Goal: Communication & Community: Answer question/provide support

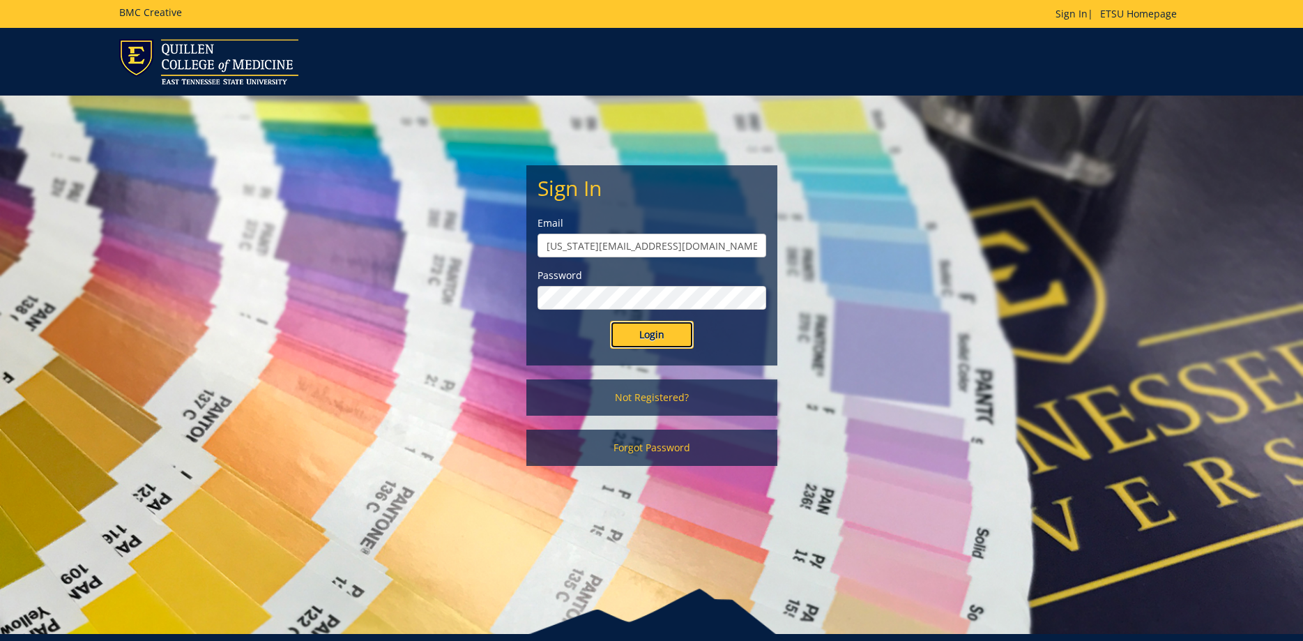
click at [623, 332] on input "Login" at bounding box center [652, 335] width 84 height 28
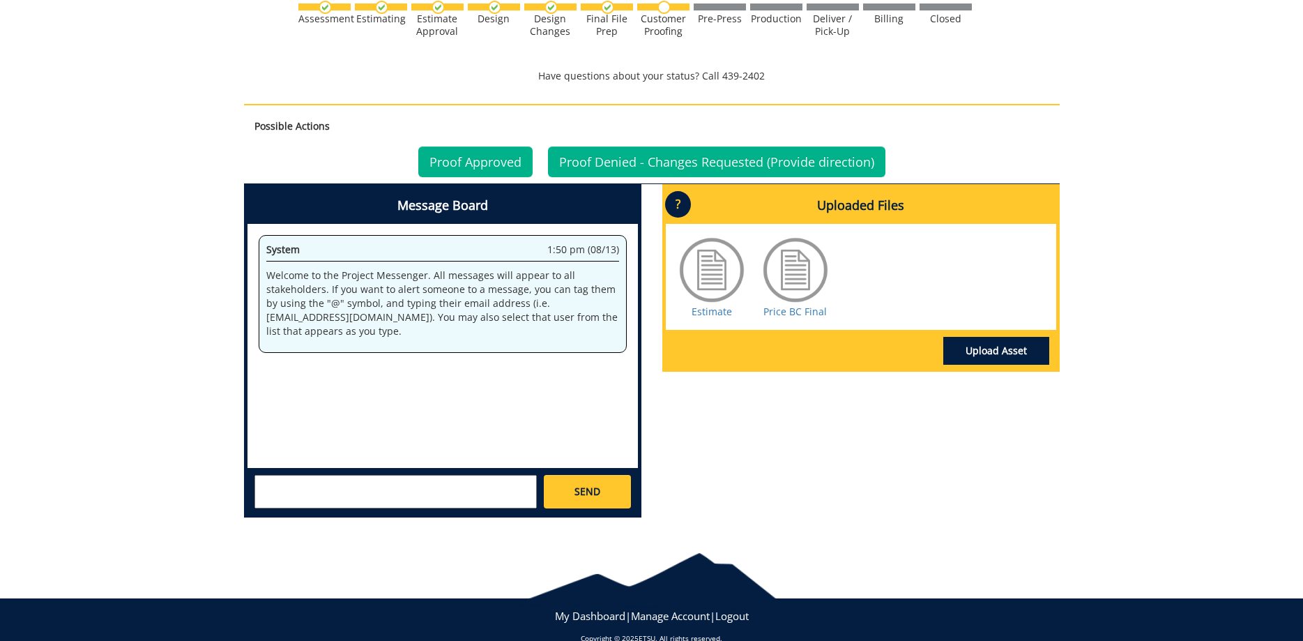
scroll to position [882, 0]
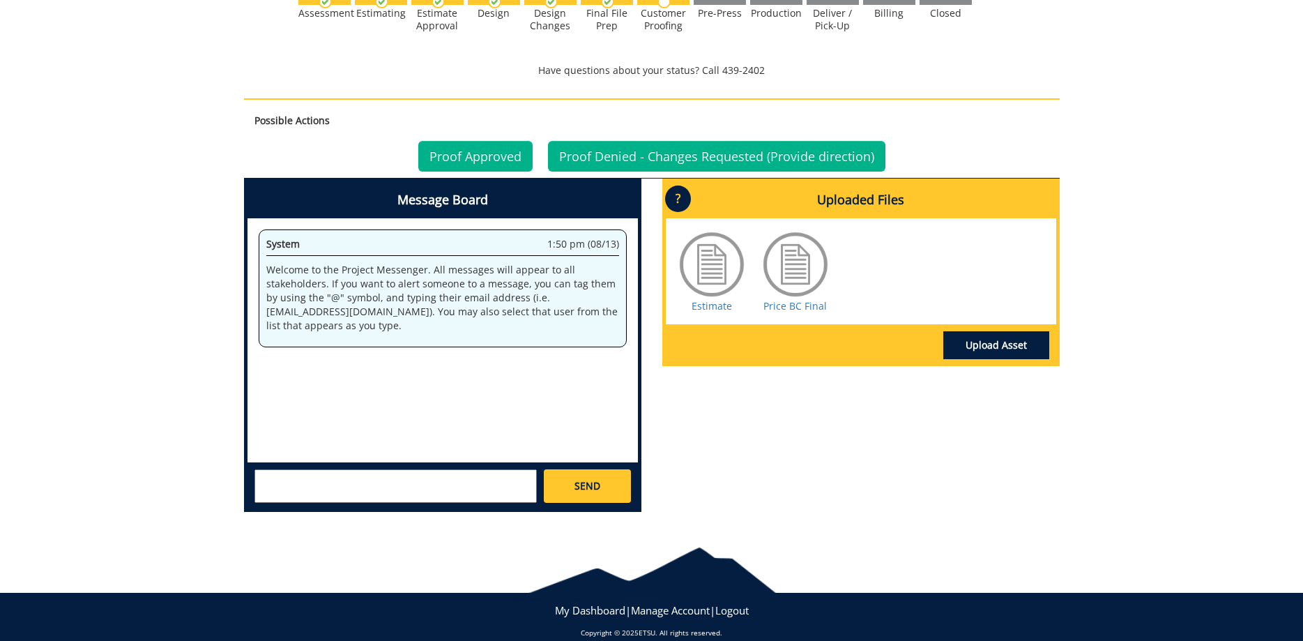
click at [510, 473] on textarea at bounding box center [395, 485] width 282 height 33
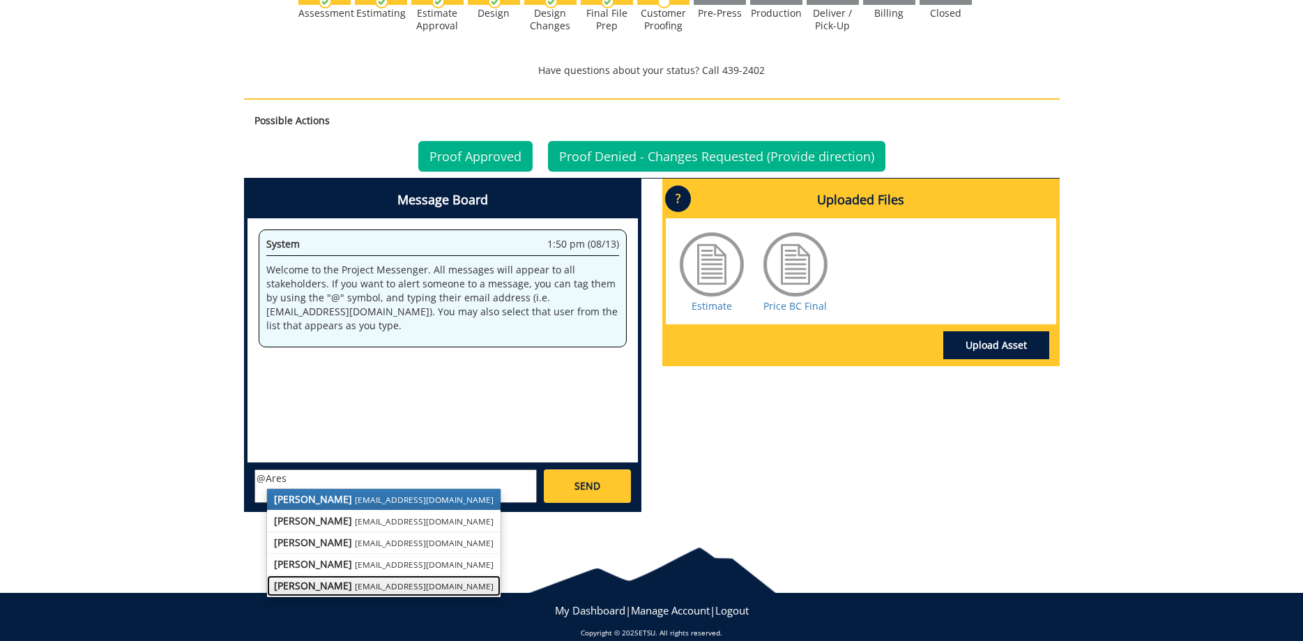
click at [359, 580] on small "[EMAIL_ADDRESS][DOMAIN_NAME]" at bounding box center [424, 585] width 139 height 11
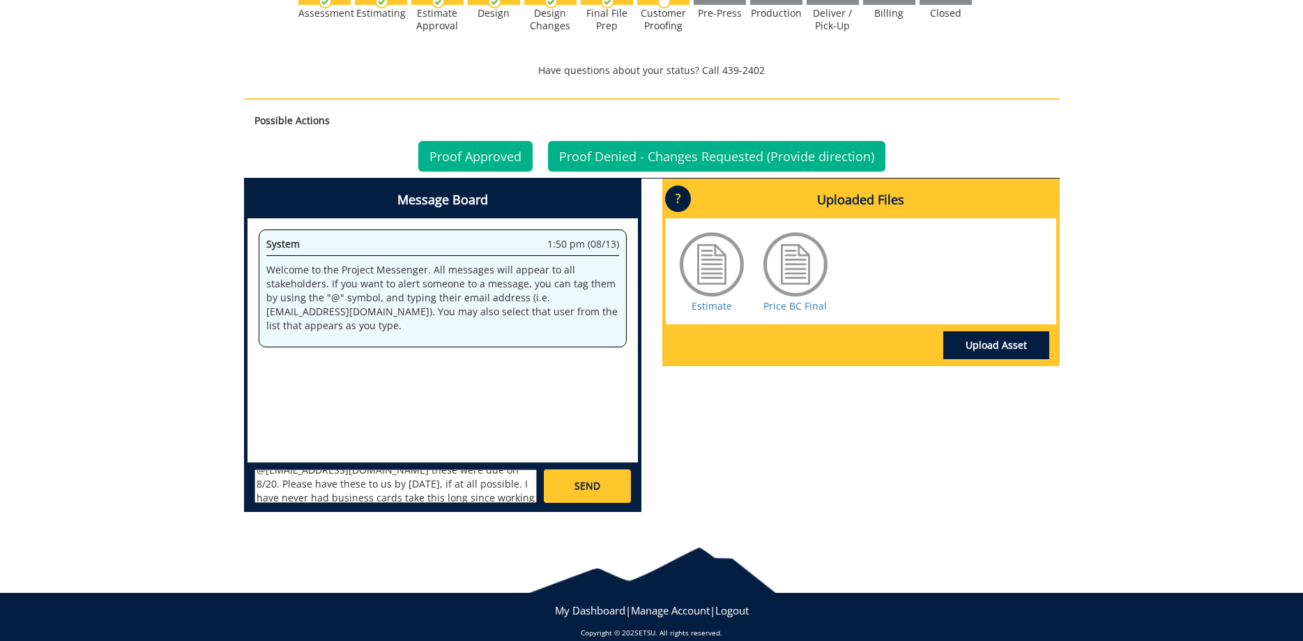
scroll to position [0, 0]
drag, startPoint x: 339, startPoint y: 464, endPoint x: 330, endPoint y: 487, distance: 24.5
click at [339, 469] on textarea "@[EMAIL_ADDRESS][DOMAIN_NAME] these were due on 8/20. Please have these to us b…" at bounding box center [395, 485] width 282 height 33
click at [523, 480] on textarea "@[EMAIL_ADDRESS][DOMAIN_NAME] To be [PERSON_NAME] with you, these were due on 8…" at bounding box center [395, 485] width 282 height 33
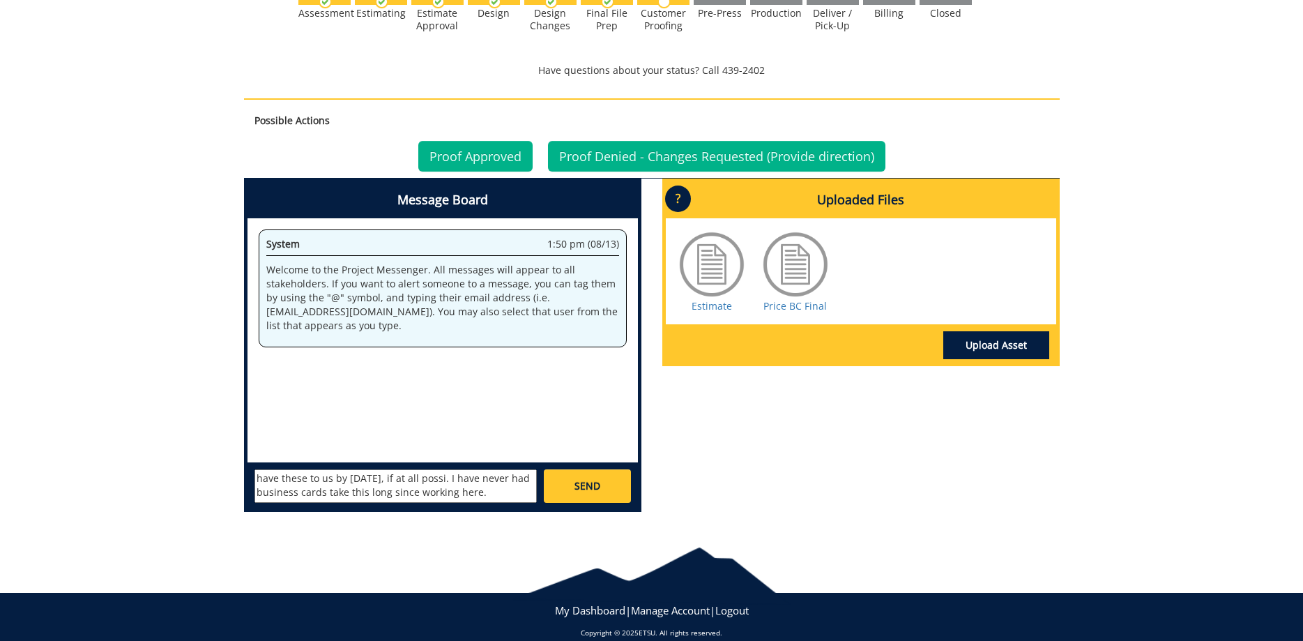
drag, startPoint x: 423, startPoint y: 480, endPoint x: 459, endPoint y: 463, distance: 39.3
click at [459, 469] on textarea "@[EMAIL_ADDRESS][DOMAIN_NAME] To be [PERSON_NAME] with you, these were due on 8…" at bounding box center [395, 485] width 282 height 33
drag, startPoint x: 459, startPoint y: 466, endPoint x: 342, endPoint y: 462, distance: 116.5
click at [342, 469] on textarea "@[EMAIL_ADDRESS][DOMAIN_NAME] To be [PERSON_NAME] with you, these were due on 8…" at bounding box center [395, 485] width 282 height 33
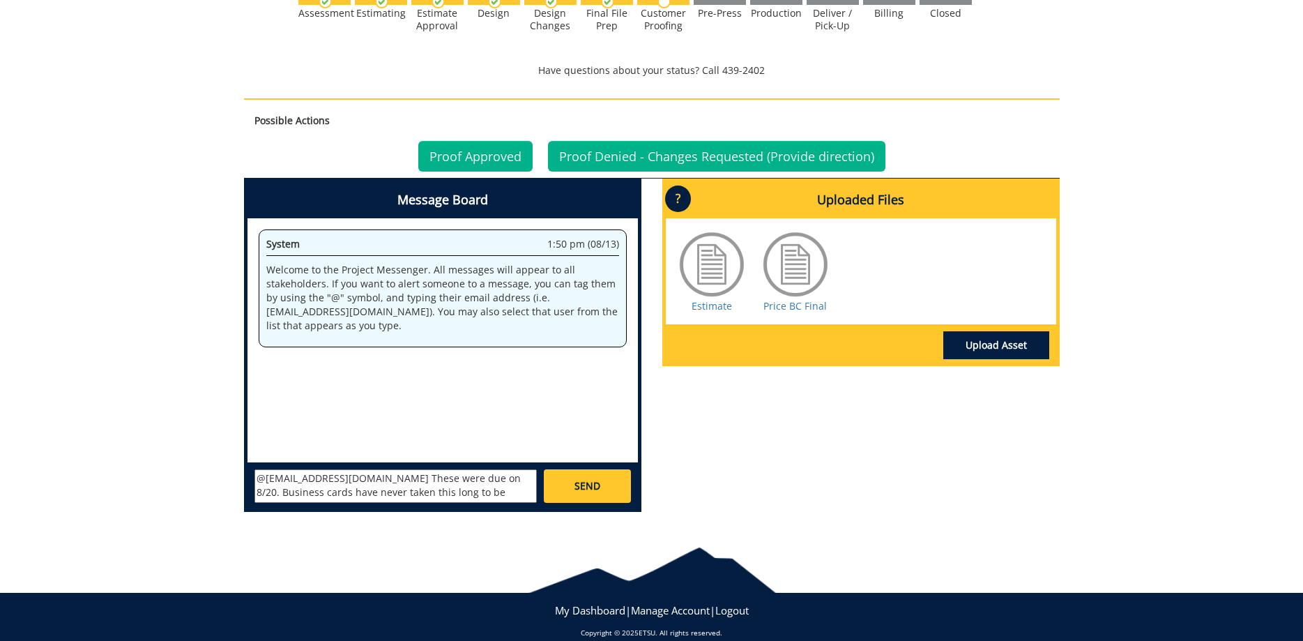
click at [450, 469] on textarea "@[EMAIL_ADDRESS][DOMAIN_NAME] These were due on 8/20. Business cards have never…" at bounding box center [395, 485] width 282 height 33
click at [449, 469] on textarea "@[EMAIL_ADDRESS][DOMAIN_NAME] These were due on 8/20. Business cards have never…" at bounding box center [395, 485] width 282 height 33
click at [447, 469] on textarea "@[EMAIL_ADDRESS][DOMAIN_NAME] These were due on 8/20. Business cards have never…" at bounding box center [395, 485] width 282 height 33
drag, startPoint x: 365, startPoint y: 466, endPoint x: 338, endPoint y: 462, distance: 26.8
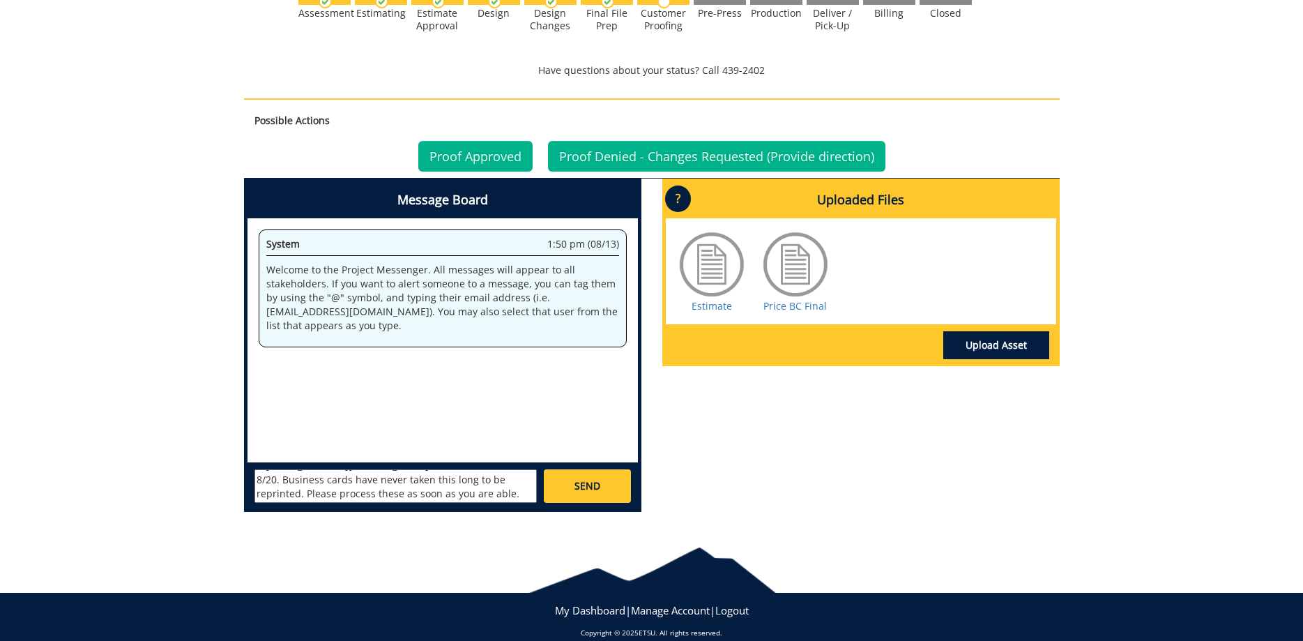
click at [338, 469] on textarea "@[EMAIL_ADDRESS][DOMAIN_NAME] These were due on 8/20. Business cards have never…" at bounding box center [395, 485] width 282 height 33
click at [435, 480] on textarea "@[EMAIL_ADDRESS][DOMAIN_NAME] These were due on 8/20. Business cards have never…" at bounding box center [395, 485] width 282 height 33
click at [488, 469] on textarea "@[EMAIL_ADDRESS][DOMAIN_NAME] These were due on 8/20. Business cards have never…" at bounding box center [395, 485] width 282 height 33
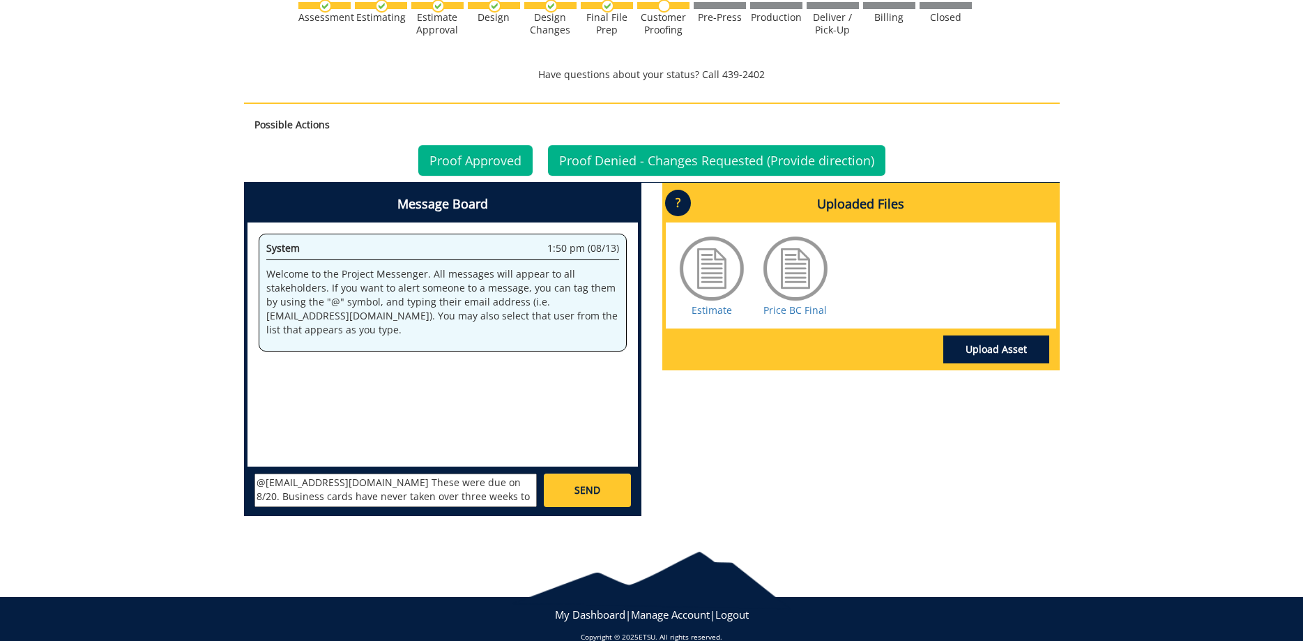
scroll to position [882, 0]
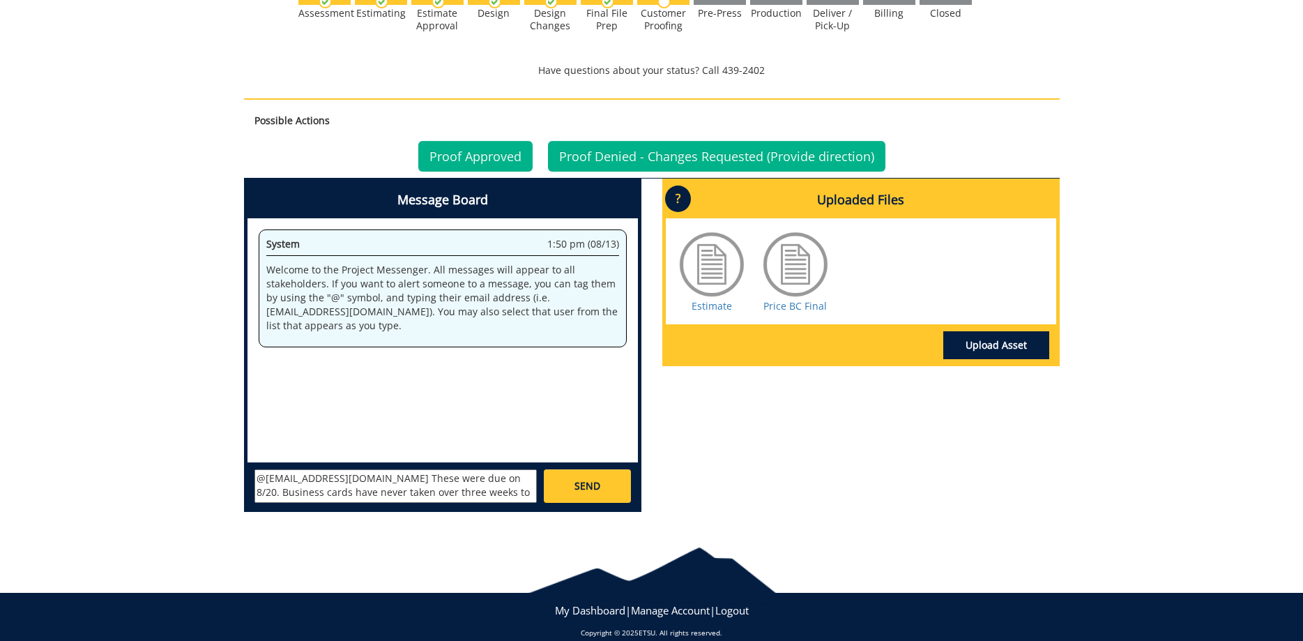
click at [415, 469] on textarea "@[EMAIL_ADDRESS][DOMAIN_NAME] These were due on 8/20. Business cards have never…" at bounding box center [395, 485] width 282 height 33
click at [391, 469] on textarea "@[EMAIL_ADDRESS][DOMAIN_NAME] These were due on 8/20. Business cards have never…" at bounding box center [395, 485] width 282 height 33
click at [452, 469] on textarea "@[EMAIL_ADDRESS][DOMAIN_NAME] These were due on 8/20. Business cards have never…" at bounding box center [395, 485] width 282 height 33
click at [463, 478] on textarea "@[EMAIL_ADDRESS][DOMAIN_NAME] These were due on 8/20. Business cards have never…" at bounding box center [395, 485] width 282 height 33
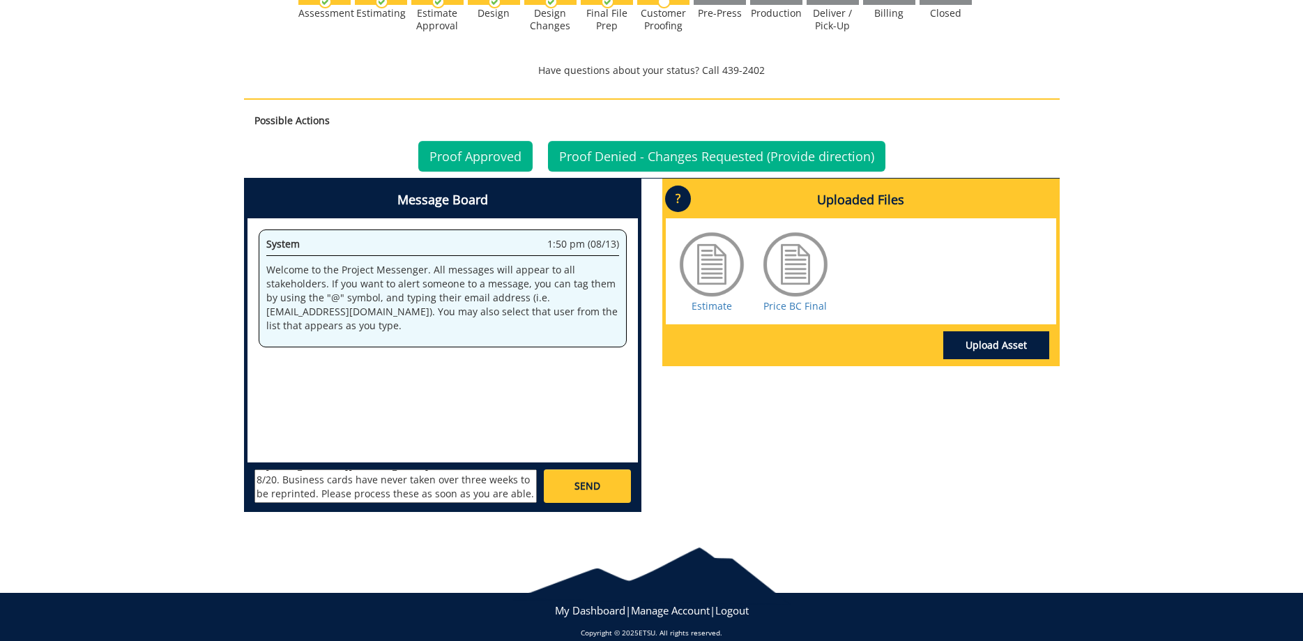
click at [487, 469] on textarea "@[EMAIL_ADDRESS][DOMAIN_NAME] These were due on 8/20. Business cards have never…" at bounding box center [395, 485] width 282 height 33
click at [414, 480] on textarea "@[EMAIL_ADDRESS][DOMAIN_NAME] These were due on 8/20. Business cards have never…" at bounding box center [395, 485] width 282 height 33
click at [282, 478] on textarea "@[EMAIL_ADDRESS][DOMAIN_NAME] These were due on 8/20. Business cards have never…" at bounding box center [395, 485] width 282 height 33
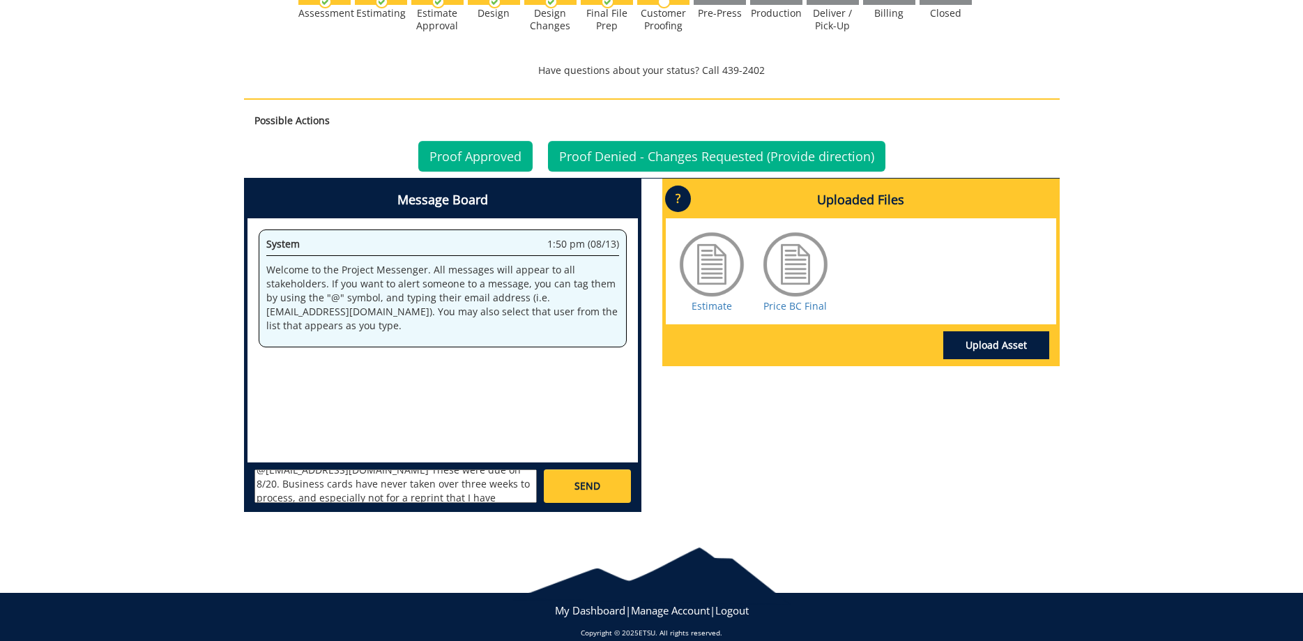
scroll to position [0, 0]
click at [470, 479] on textarea "@[EMAIL_ADDRESS][DOMAIN_NAME] These were due on 8/20. Business cards have never…" at bounding box center [395, 485] width 282 height 33
click at [463, 483] on textarea "@[EMAIL_ADDRESS][DOMAIN_NAME] These were due on 8/20. Business cards have never…" at bounding box center [395, 485] width 282 height 33
click at [338, 480] on textarea "@[EMAIL_ADDRESS][DOMAIN_NAME] These were due on 8/20. Business cards have never…" at bounding box center [395, 485] width 282 height 33
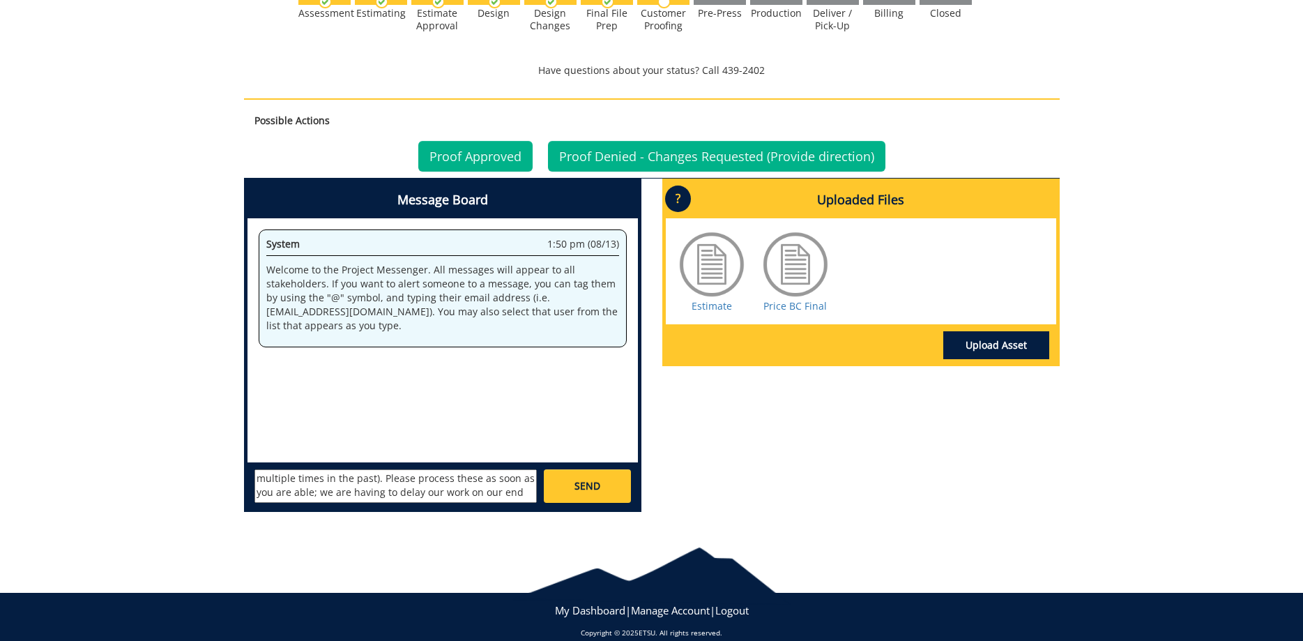
click at [498, 491] on div "Message Board System 1:50 pm (08/13) Welcome to the Project Messenger. All mess…" at bounding box center [442, 344] width 397 height 333
click at [498, 484] on textarea "@[EMAIL_ADDRESS][DOMAIN_NAME] These were due on 8/20. Business cards have never…" at bounding box center [395, 485] width 282 height 33
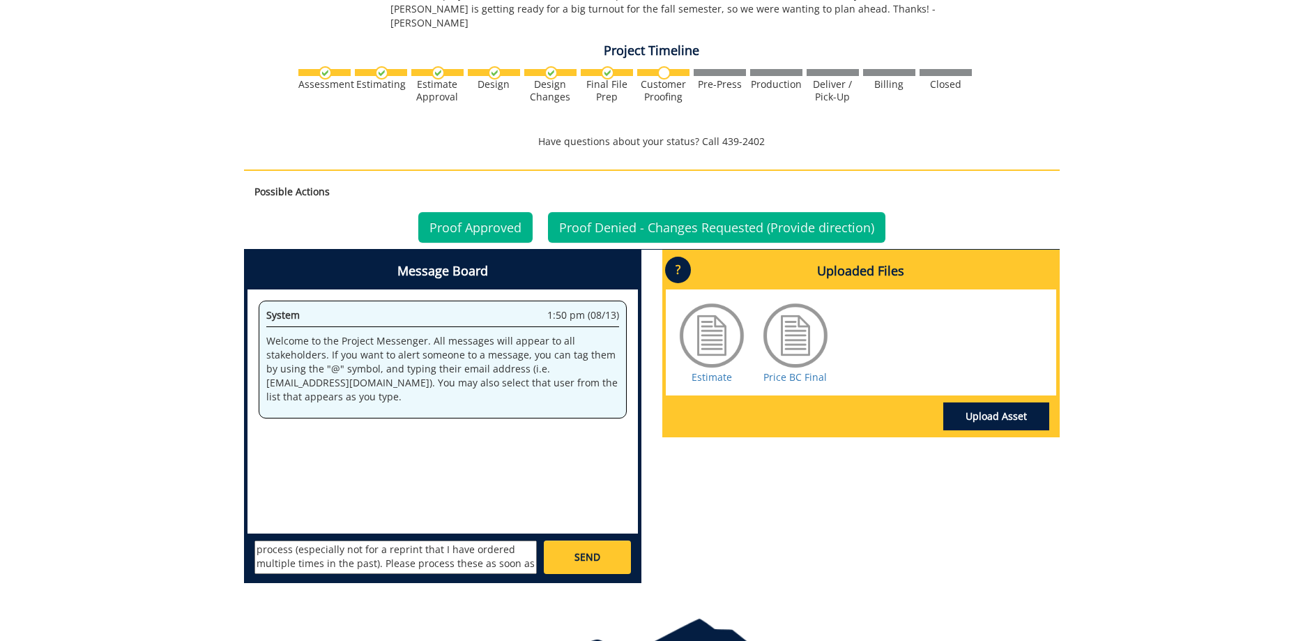
scroll to position [0, 0]
drag, startPoint x: 414, startPoint y: 549, endPoint x: 312, endPoint y: 551, distance: 102.5
click at [312, 551] on textarea "@[EMAIL_ADDRESS][DOMAIN_NAME] These were due on 8/20. Business cards have never…" at bounding box center [395, 556] width 282 height 33
click at [430, 551] on textarea "@[EMAIL_ADDRESS][DOMAIN_NAME] These were due on 8/20. Business cards have never…" at bounding box center [395, 556] width 282 height 33
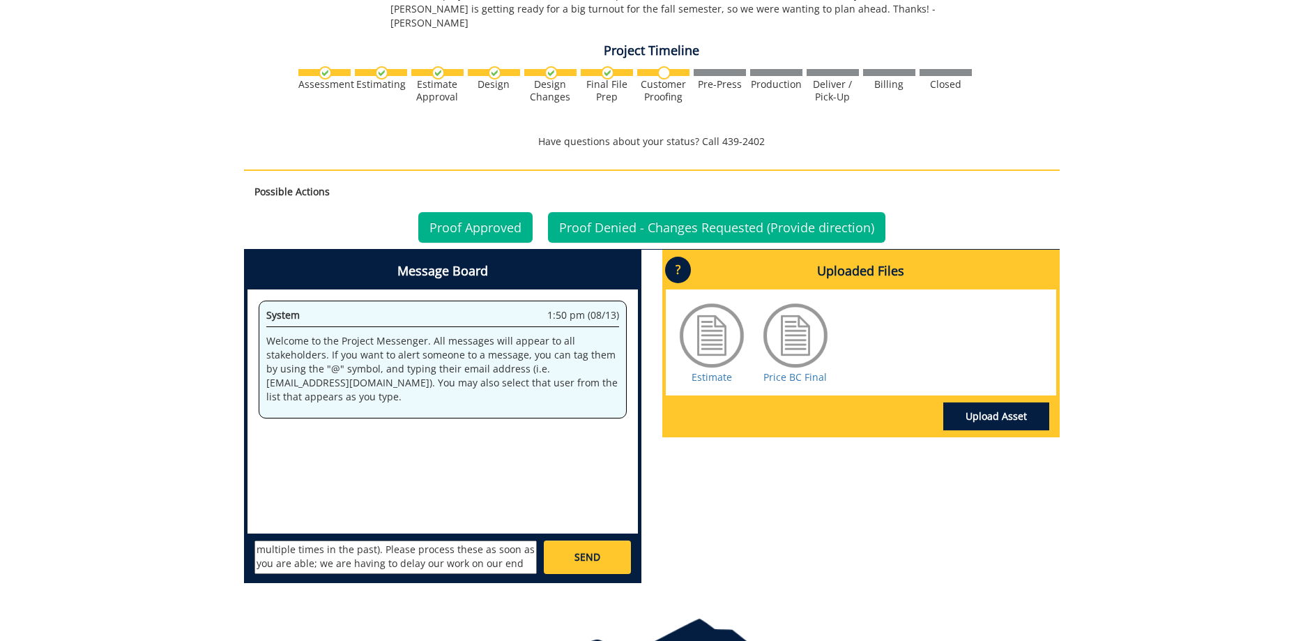
click at [479, 542] on textarea "@[EMAIL_ADDRESS][DOMAIN_NAME] These were due on 8/20. Business cards have never…" at bounding box center [395, 556] width 282 height 33
click at [452, 540] on textarea "@[EMAIL_ADDRESS][DOMAIN_NAME] These were due on 8/20. Business cards have never…" at bounding box center [395, 556] width 282 height 33
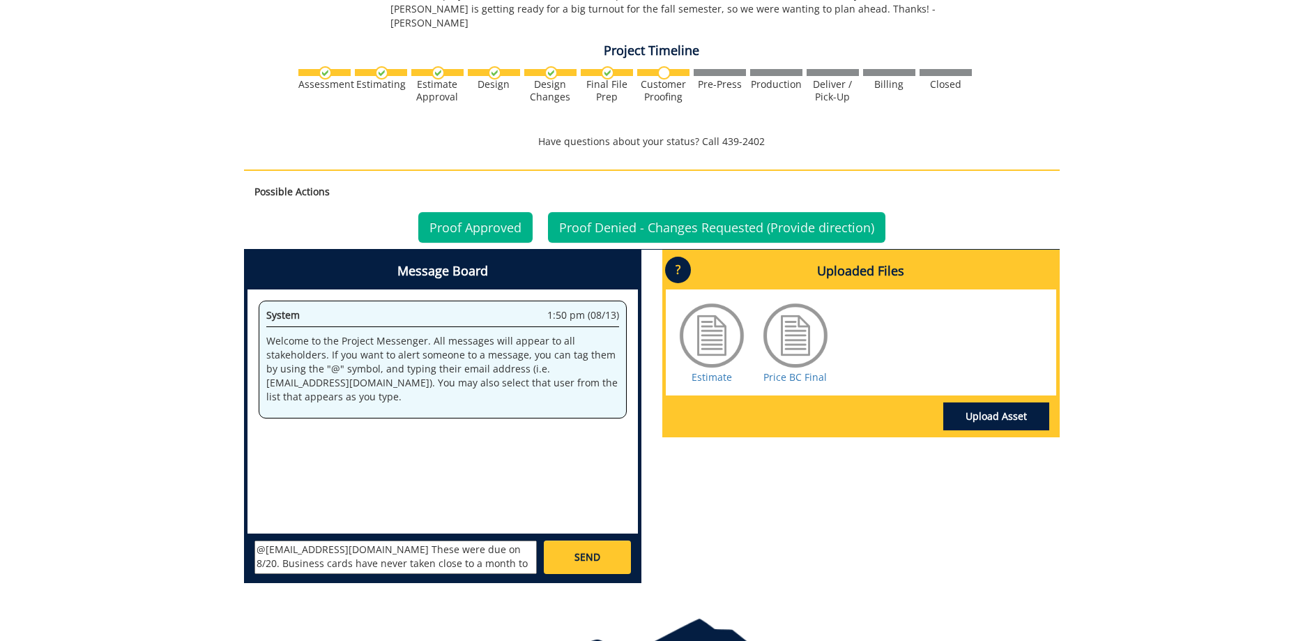
drag, startPoint x: 389, startPoint y: 548, endPoint x: 336, endPoint y: 530, distance: 56.0
click at [336, 540] on textarea "@[EMAIL_ADDRESS][DOMAIN_NAME] These were due on 8/20. Business cards have never…" at bounding box center [395, 556] width 282 height 33
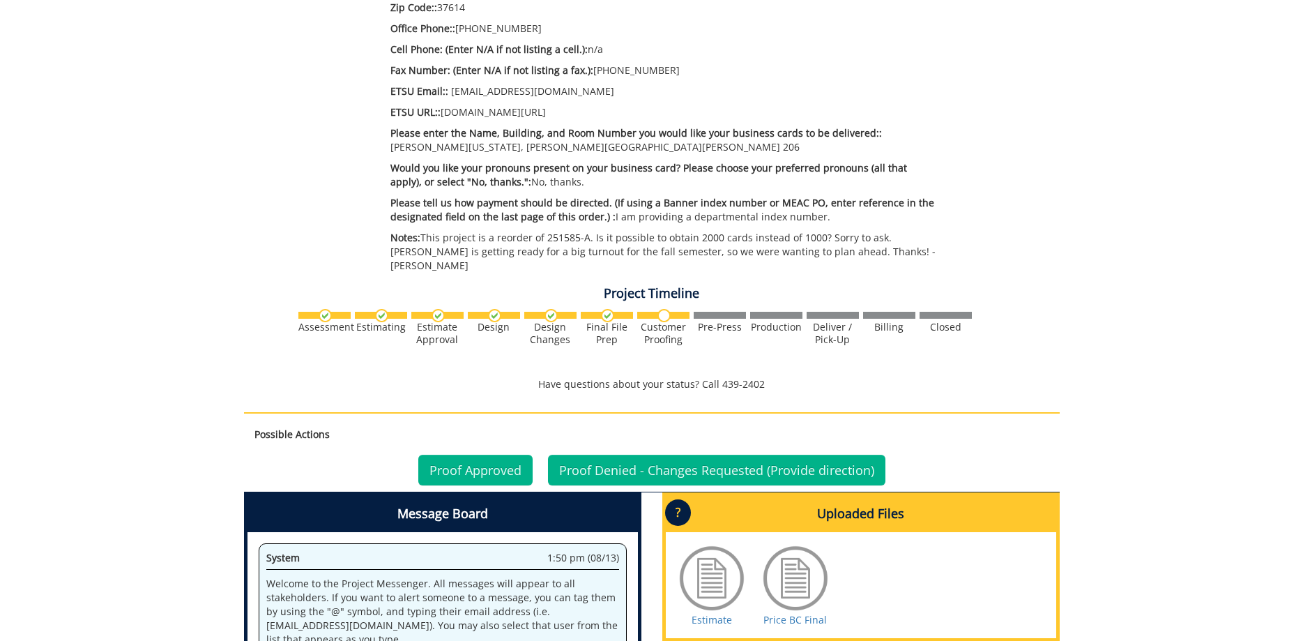
scroll to position [882, 0]
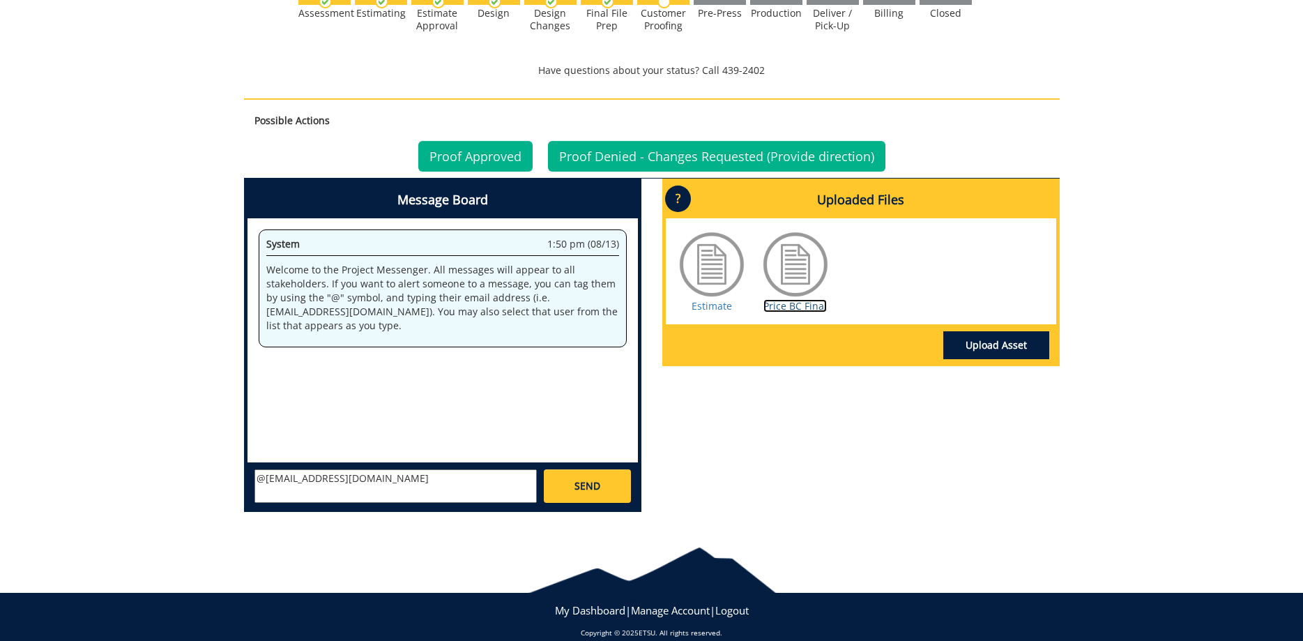
click at [775, 299] on link "Price BC Final" at bounding box center [794, 305] width 63 height 13
click at [360, 469] on textarea "@[EMAIL_ADDRESS][DOMAIN_NAME]" at bounding box center [395, 485] width 282 height 33
paste textarea "Respectfully speaking, these were due on 8/20. Business cards have never taken …"
drag, startPoint x: 498, startPoint y: 468, endPoint x: 459, endPoint y: 467, distance: 38.3
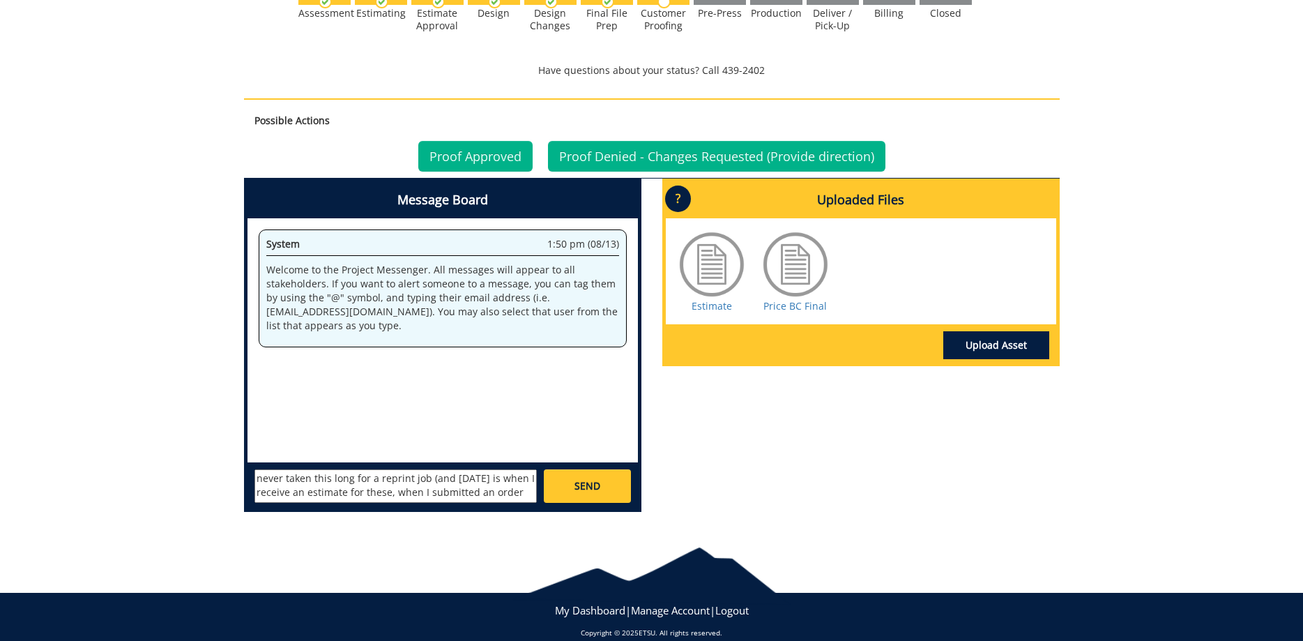
click at [459, 469] on textarea "@[EMAIL_ADDRESS][DOMAIN_NAME] Respectfully speaking, these were due on 8/20. Bu…" at bounding box center [395, 485] width 282 height 33
type textarea "@[EMAIL_ADDRESS][DOMAIN_NAME] Respectfully speaking, these were due on 8/20. Bu…"
click at [507, 475] on textarea "@[EMAIL_ADDRESS][DOMAIN_NAME] Respectfully speaking, these were due on 8/20. Bu…" at bounding box center [395, 485] width 282 height 33
click at [574, 471] on link "SEND" at bounding box center [587, 485] width 86 height 33
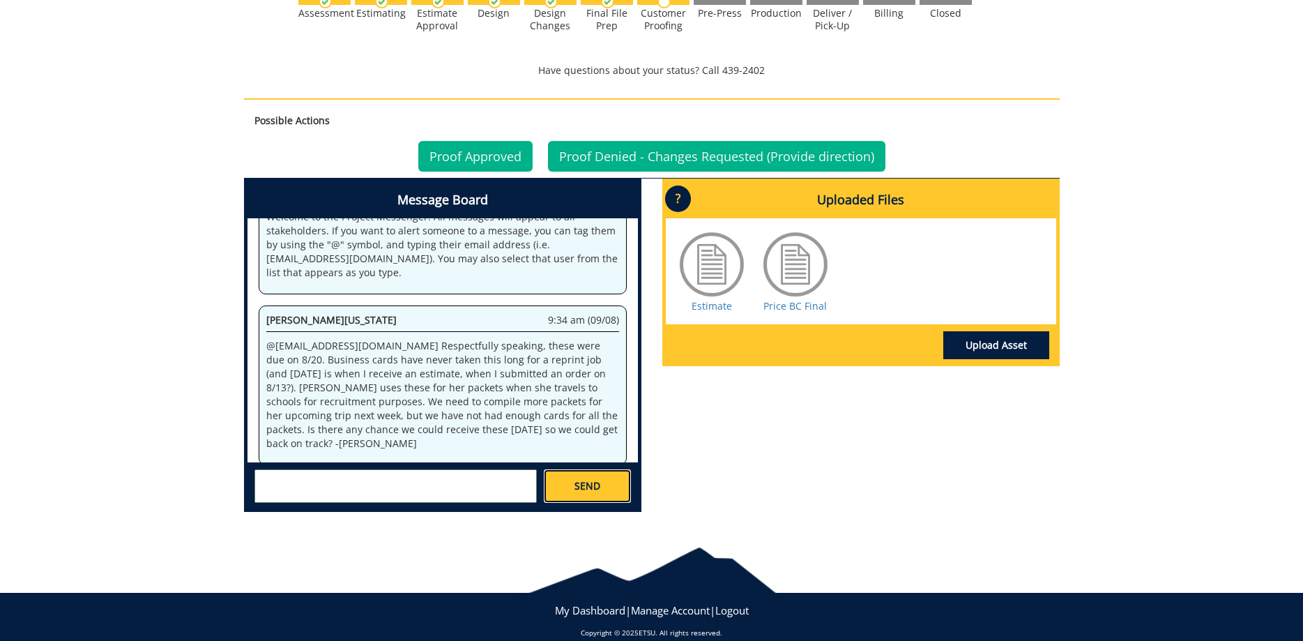
scroll to position [625, 0]
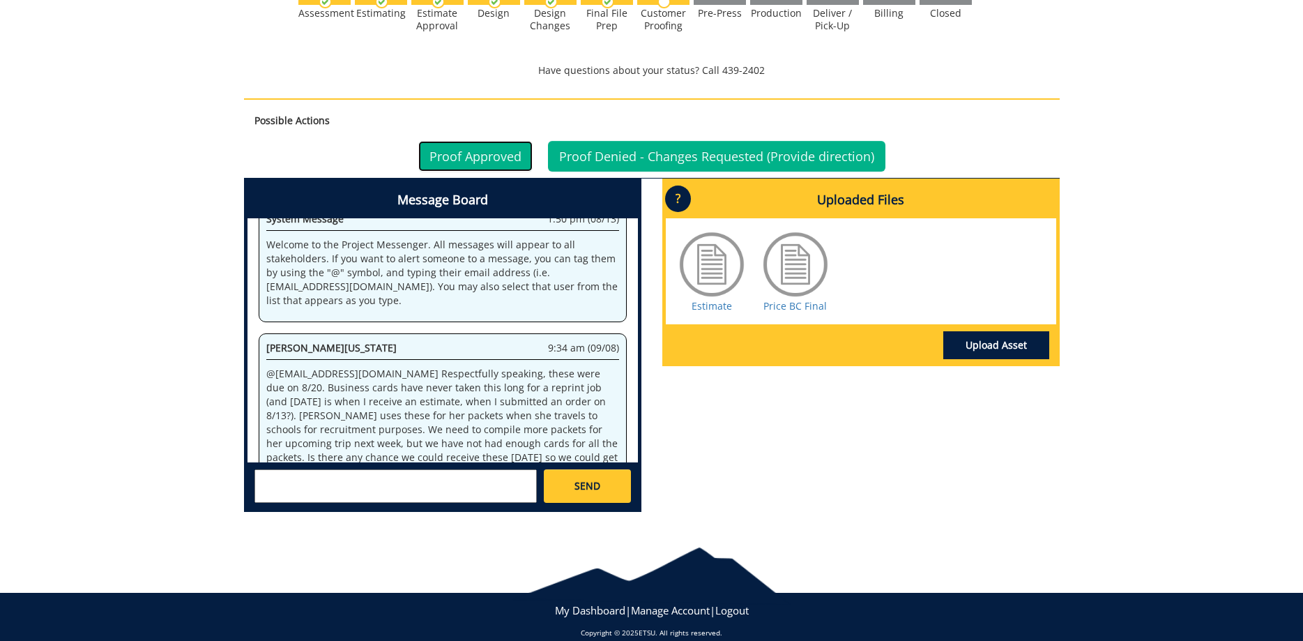
click at [481, 144] on link "Proof Approved" at bounding box center [475, 156] width 114 height 31
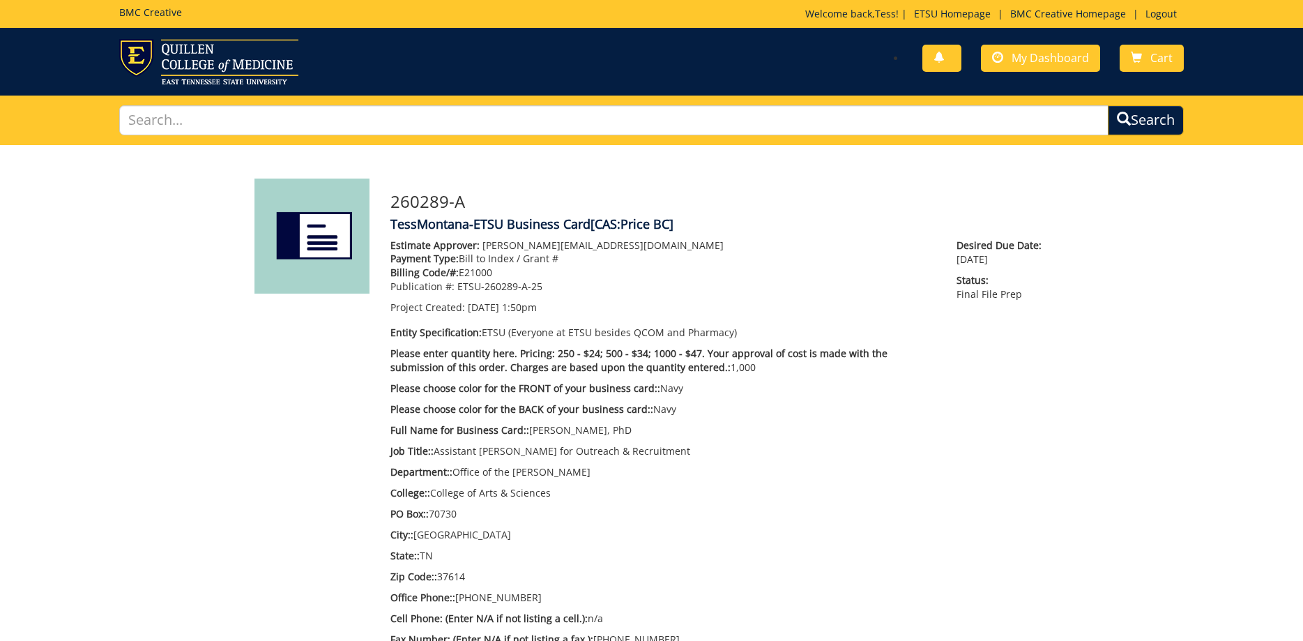
scroll to position [53, 0]
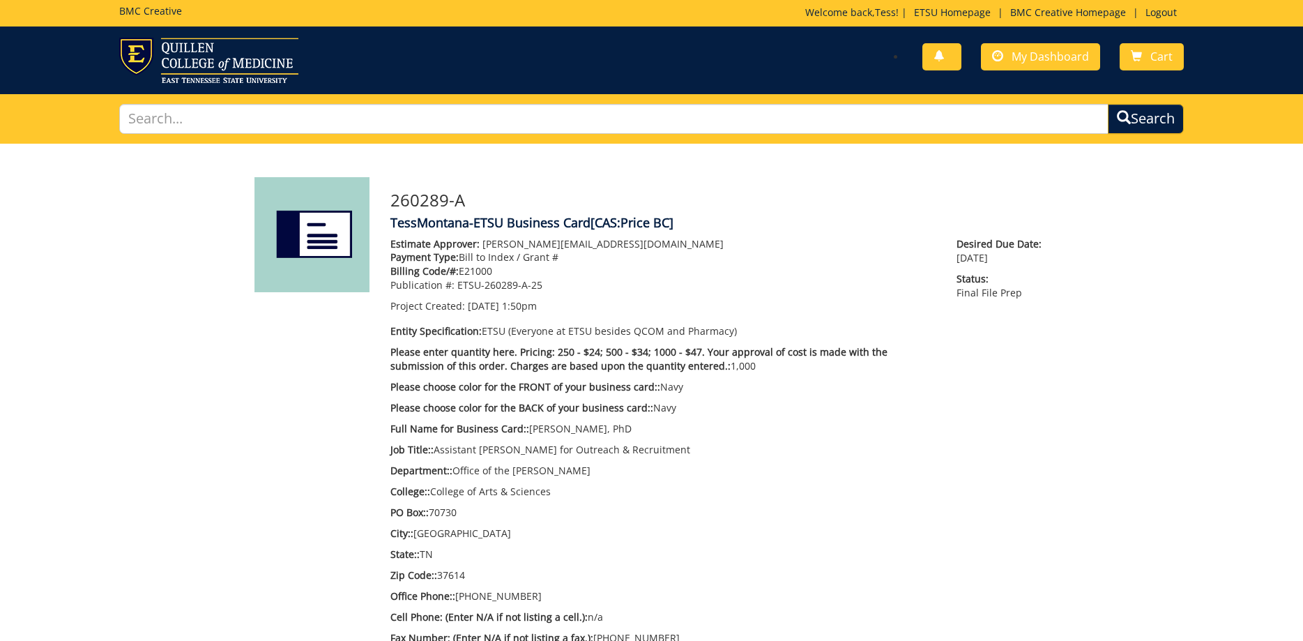
scroll to position [0, 0]
